Goal: Task Accomplishment & Management: Use online tool/utility

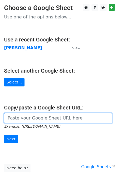
drag, startPoint x: 6, startPoint y: 117, endPoint x: 7, endPoint y: 120, distance: 3.3
click at [6, 117] on input "url" at bounding box center [58, 118] width 108 height 10
paste input "[URL][DOMAIN_NAME]"
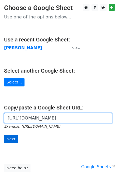
type input "[URL][DOMAIN_NAME]"
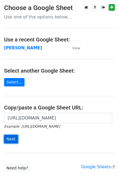
scroll to position [0, 0]
click at [11, 139] on input "Next" at bounding box center [11, 139] width 14 height 8
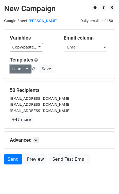
click at [25, 68] on link "Load..." at bounding box center [20, 69] width 21 height 8
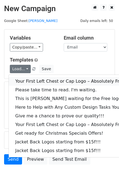
click at [47, 82] on link "Your First Left Chest or Cap Logo – Absolutely Free" at bounding box center [73, 81] width 129 height 9
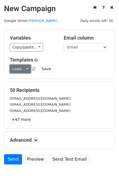
click at [20, 69] on link "Load..." at bounding box center [20, 69] width 21 height 8
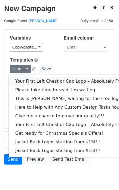
click at [31, 82] on link "Your First Left Chest or Cap Logo – Absolutely Free" at bounding box center [73, 81] width 129 height 9
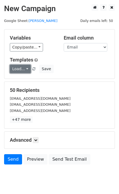
click at [16, 72] on link "Load..." at bounding box center [20, 69] width 21 height 8
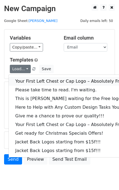
click at [28, 79] on link "Your First Left Chest or Cap Logo – Absolutely Free" at bounding box center [73, 81] width 129 height 9
